Goal: Check status: Check status

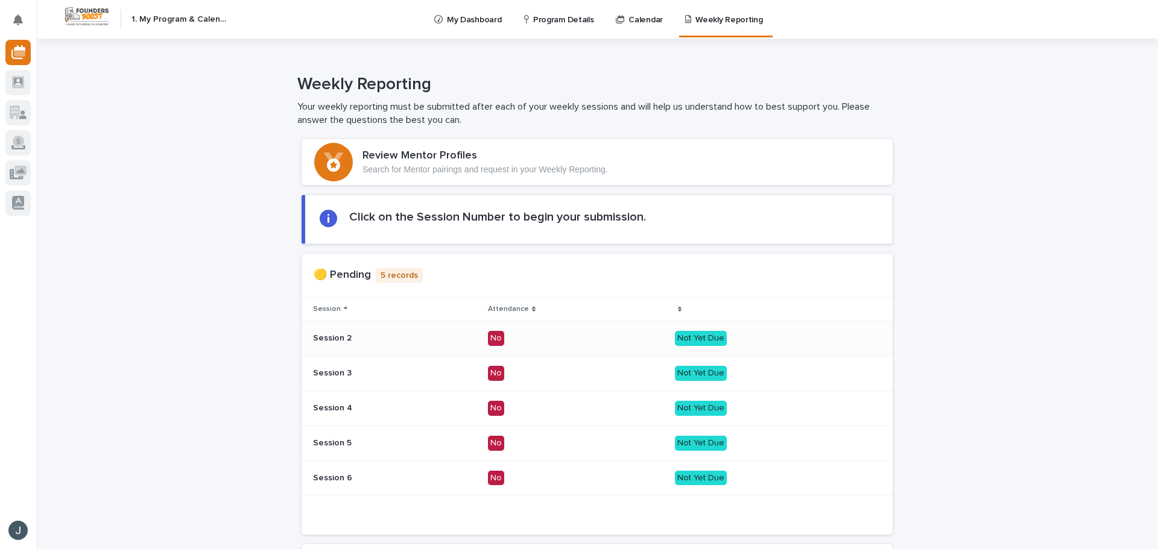
click at [422, 336] on p "Session 2" at bounding box center [395, 338] width 165 height 10
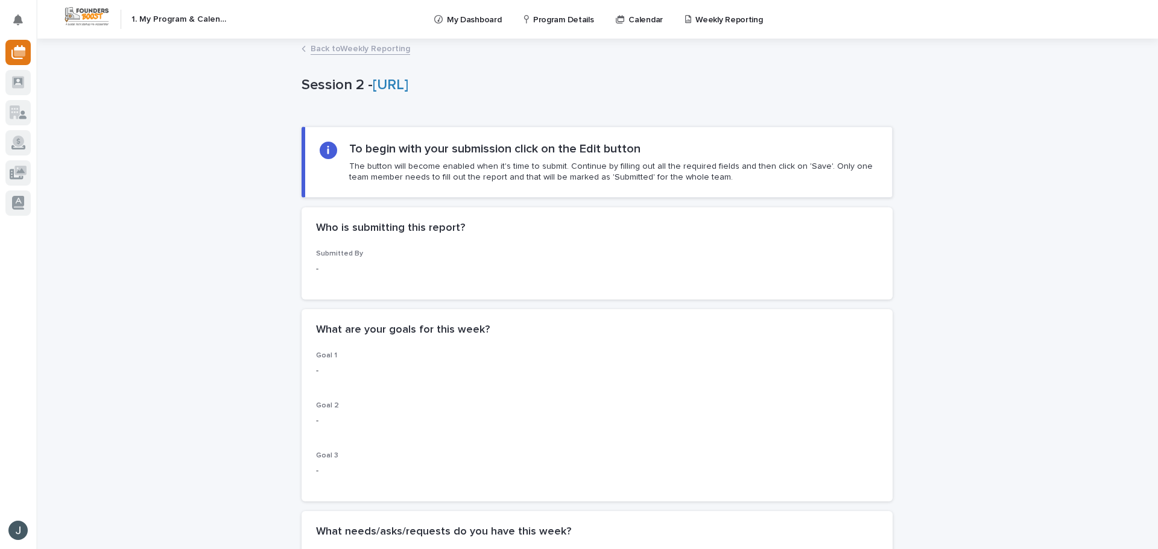
click at [324, 50] on link "Back to Weekly Reporting" at bounding box center [361, 48] width 100 height 14
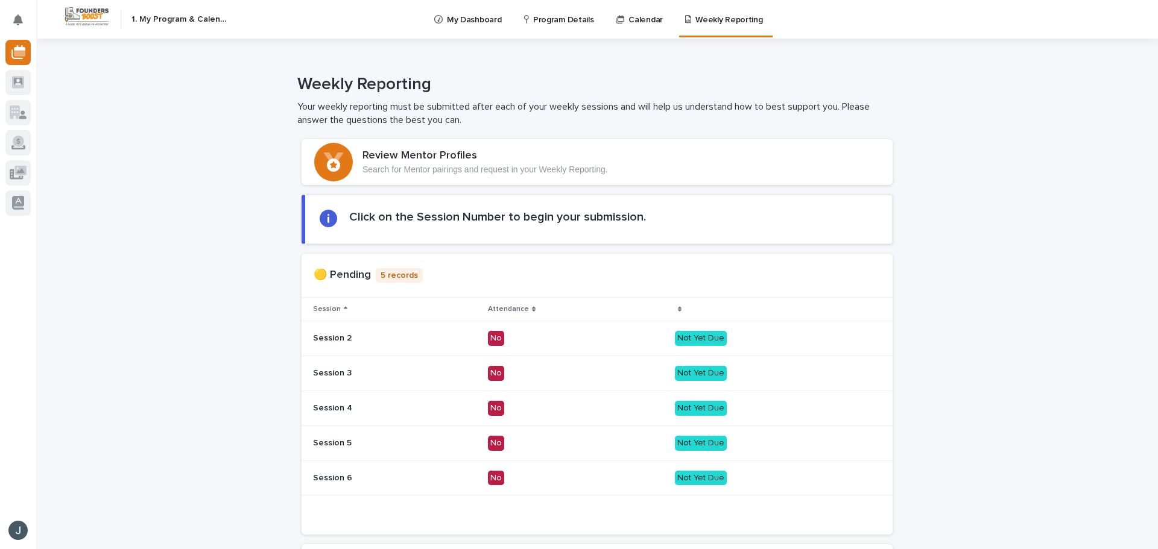
click at [394, 223] on h2 "Click on the Session Number to begin your submission." at bounding box center [497, 217] width 297 height 14
click at [20, 49] on icon at bounding box center [18, 52] width 14 height 14
